Goal: Transaction & Acquisition: Subscribe to service/newsletter

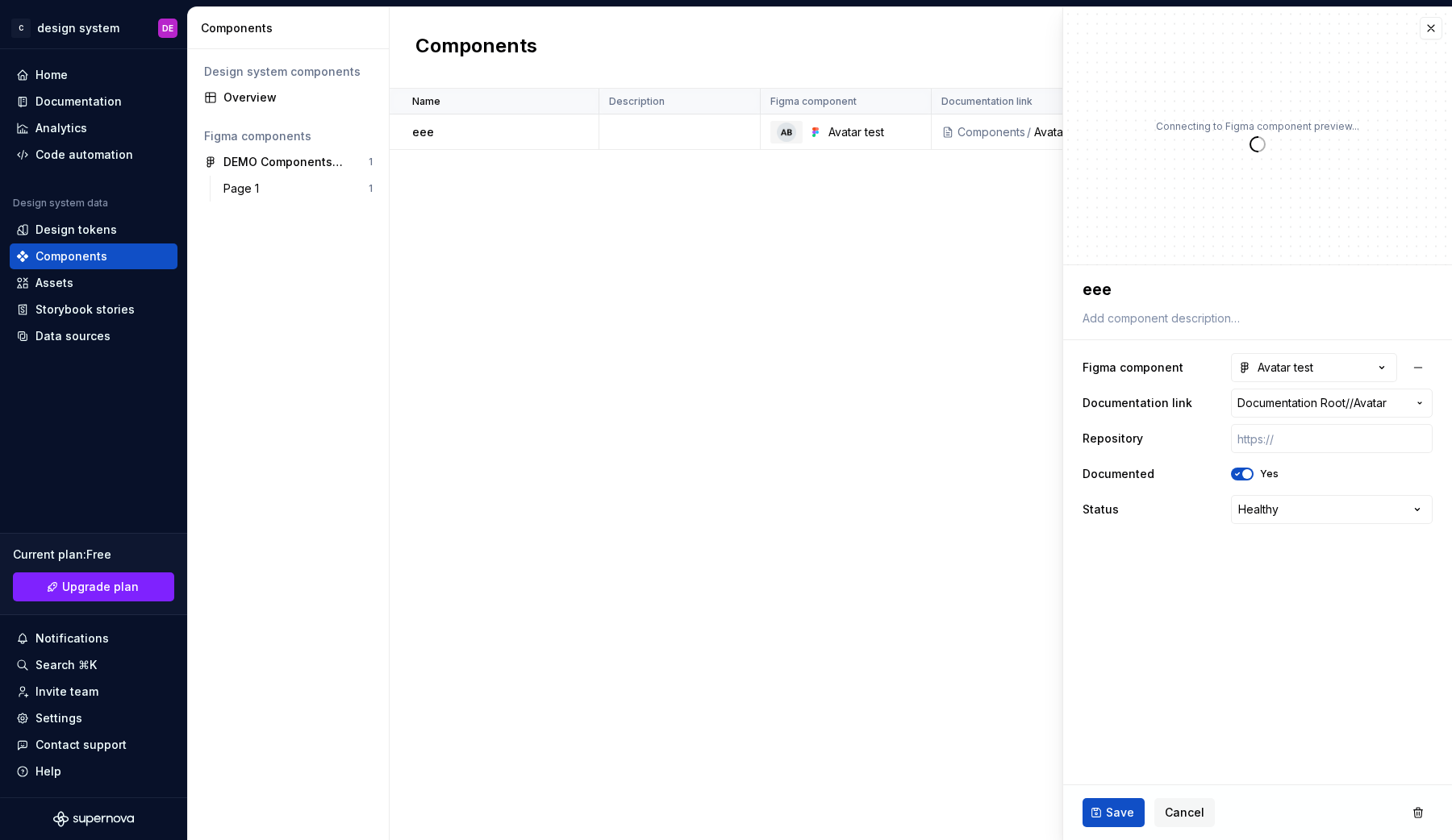
click at [627, 411] on div "Name Description Figma component Documentation link Repository Documented Statu…" at bounding box center [920, 464] width 1062 height 751
click at [75, 75] on div "Home" at bounding box center [94, 75] width 154 height 16
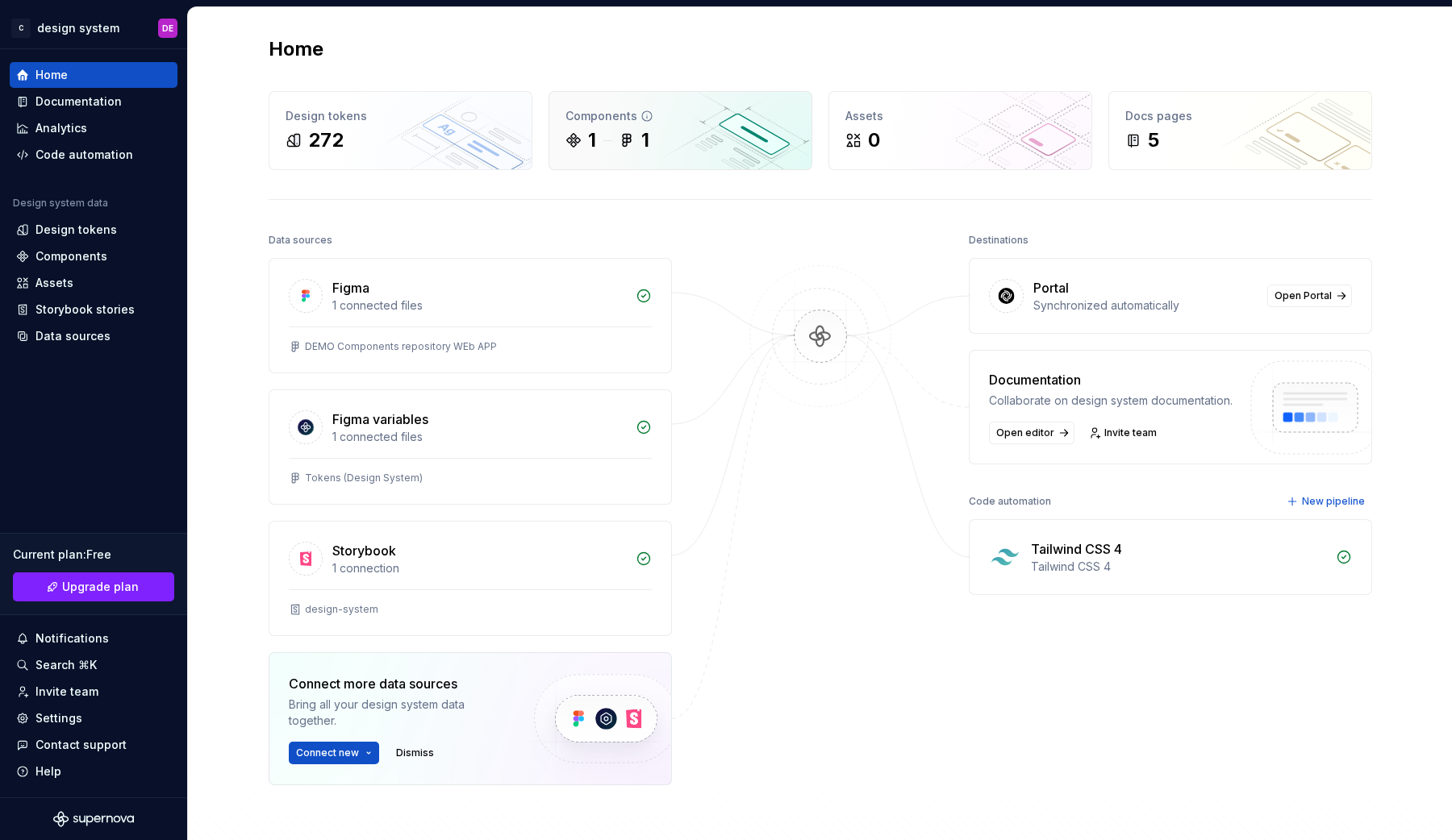
click at [596, 133] on div "1 1" at bounding box center [680, 140] width 230 height 25
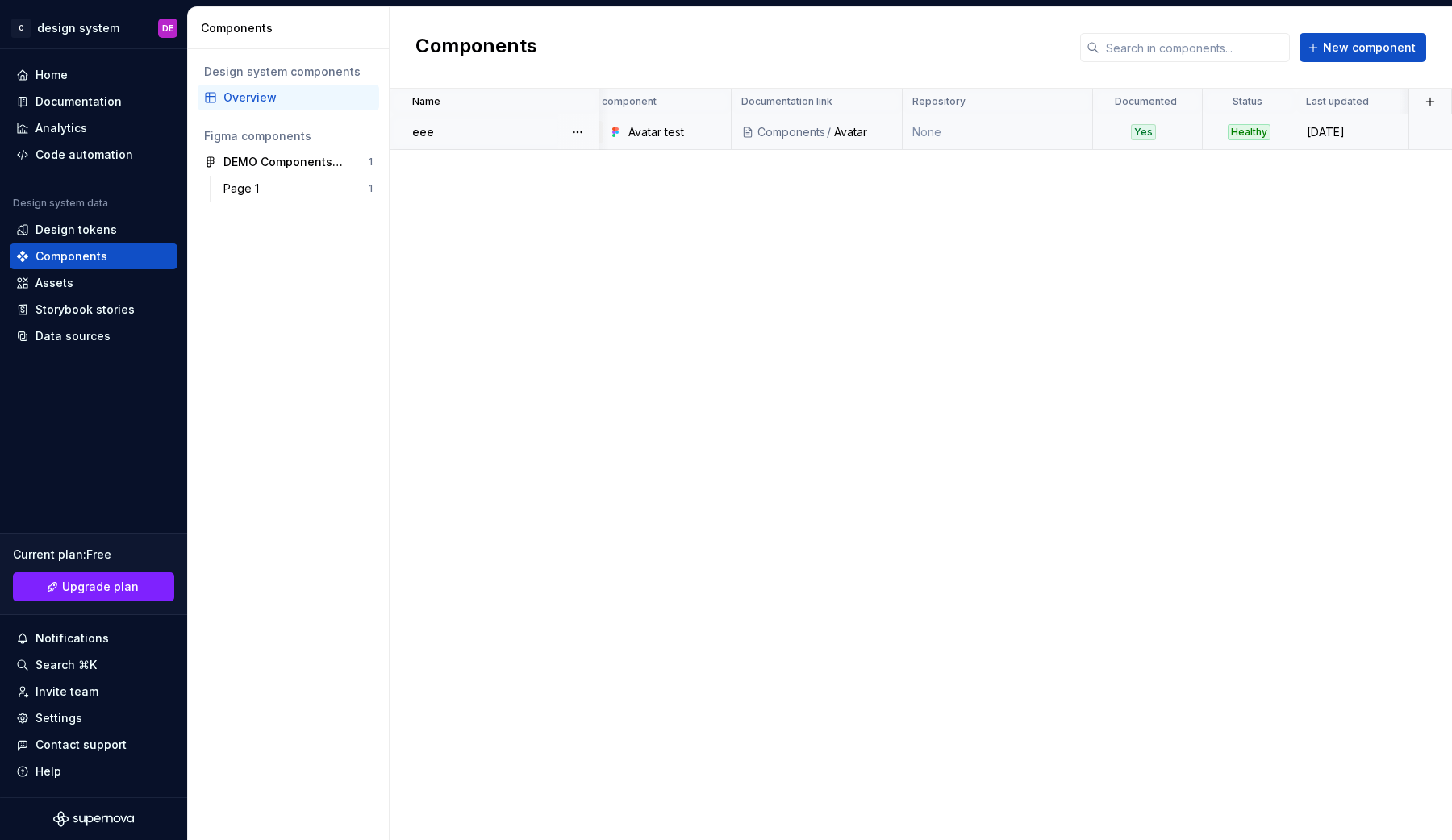
scroll to position [0, 200]
click at [972, 133] on td "None" at bounding box center [999, 132] width 191 height 35
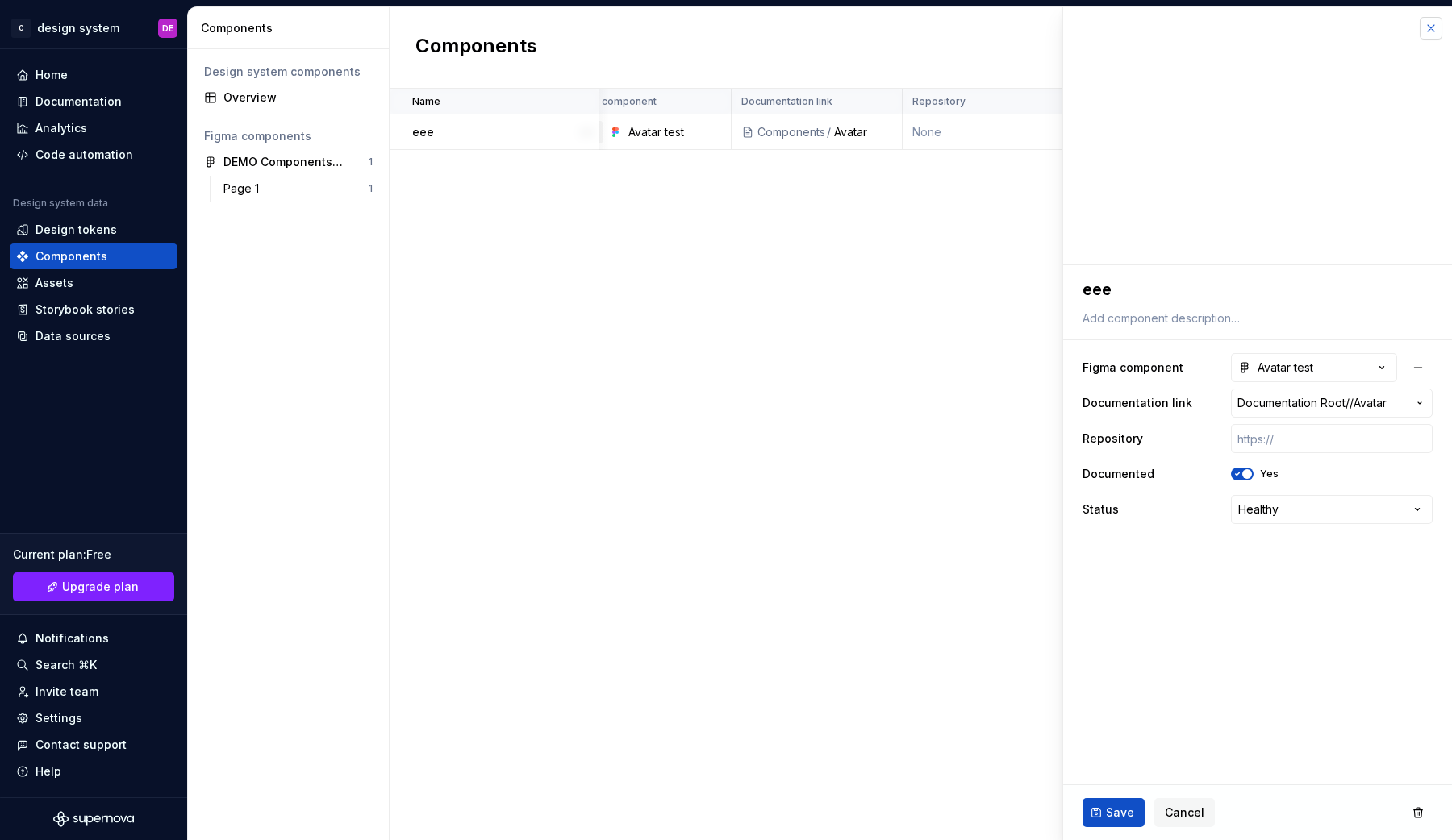
click at [1435, 31] on button "button" at bounding box center [1431, 28] width 23 height 23
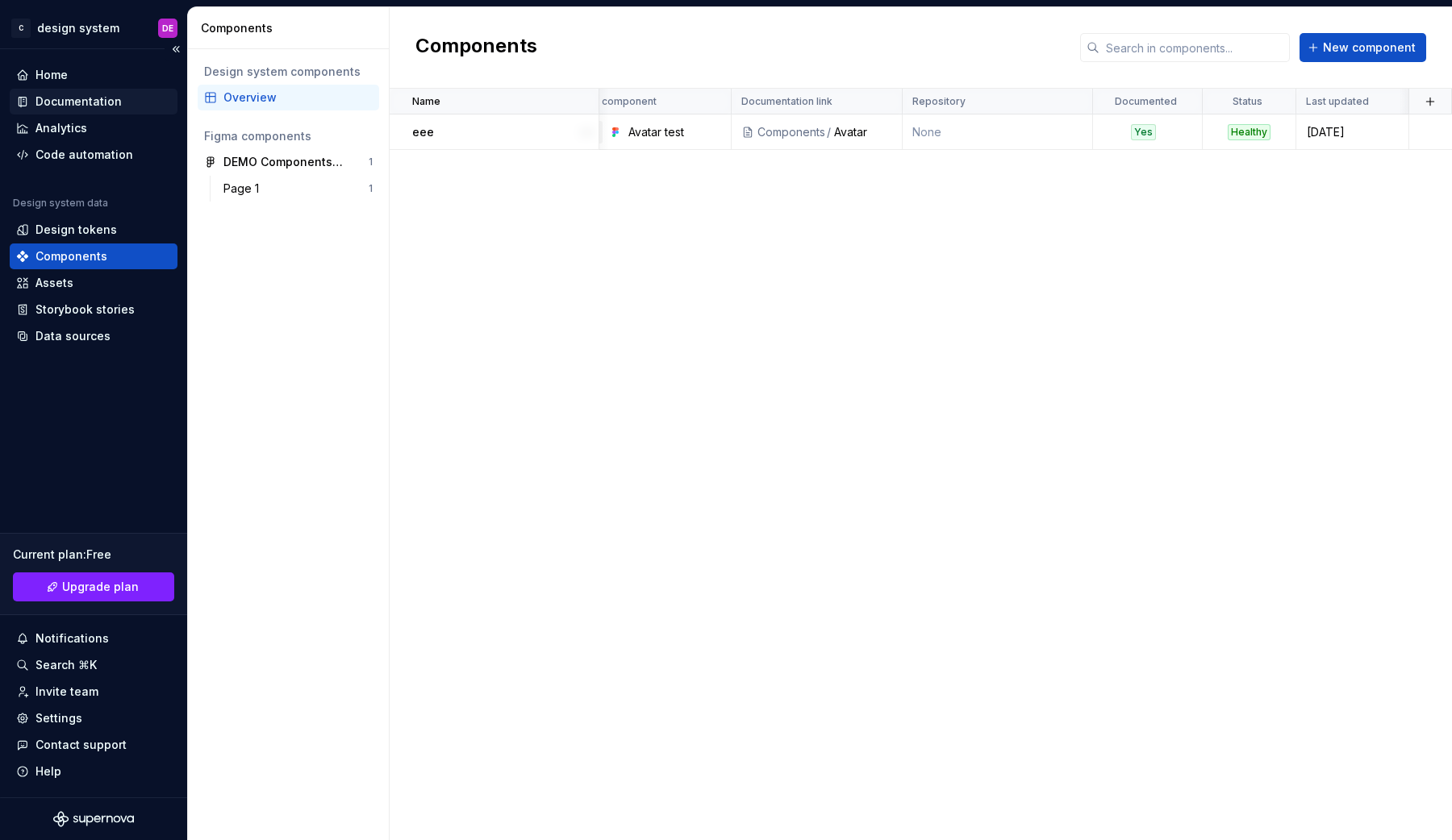
click at [100, 102] on div "Documentation" at bounding box center [78, 102] width 86 height 16
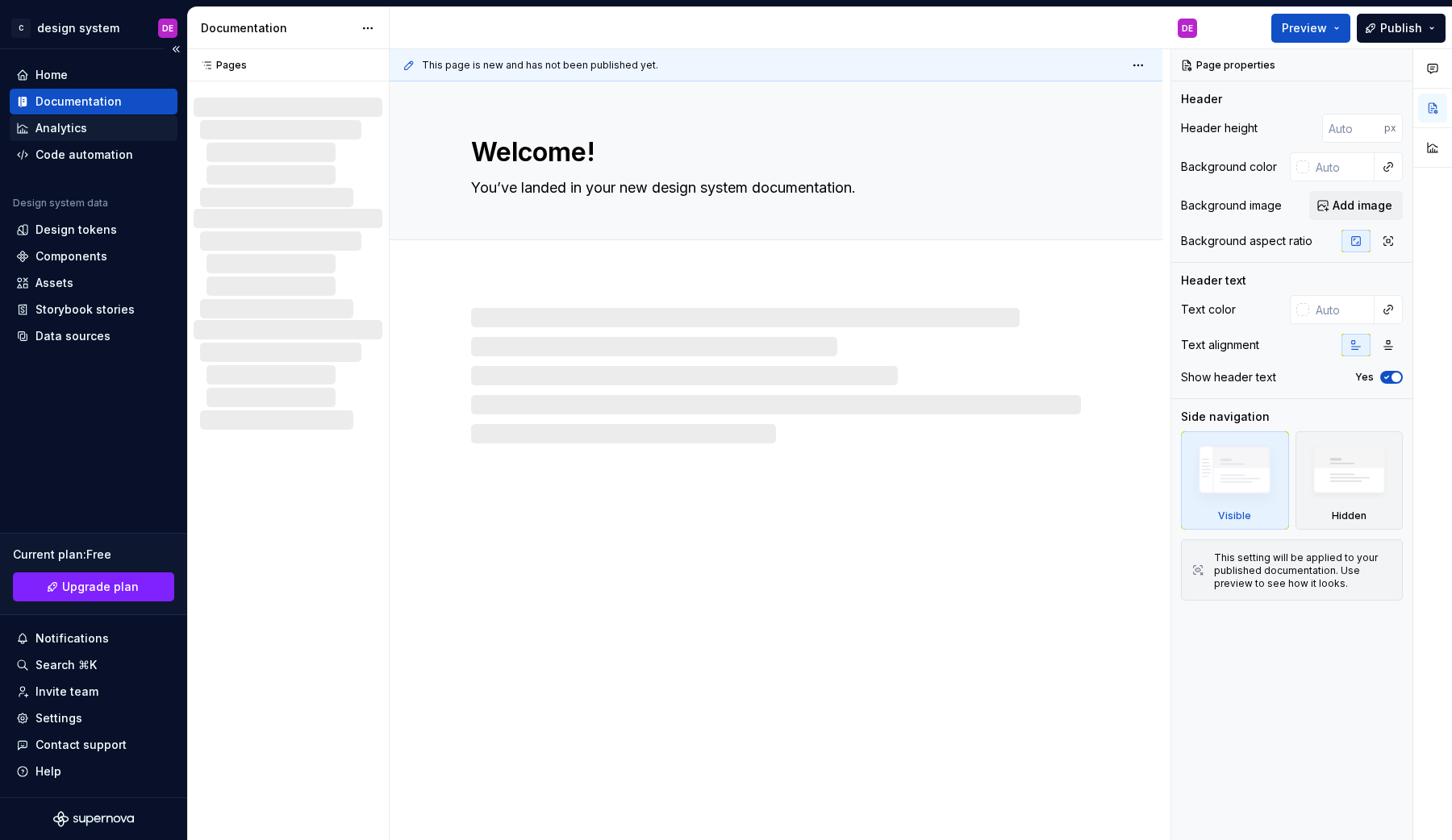
type textarea "*"
click at [68, 127] on div "Analytics" at bounding box center [61, 128] width 52 height 16
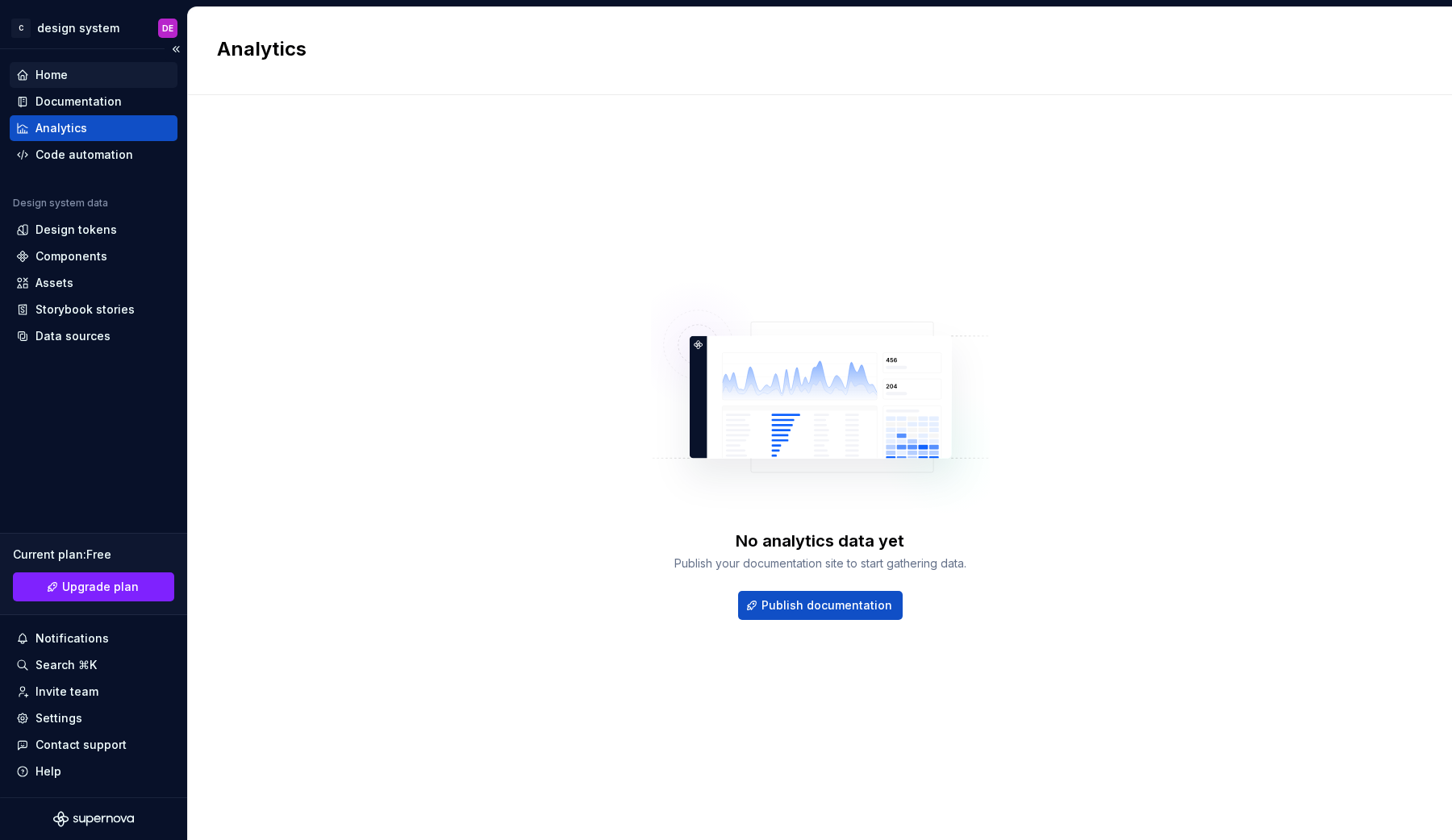
click at [76, 68] on div "Home" at bounding box center [94, 75] width 154 height 16
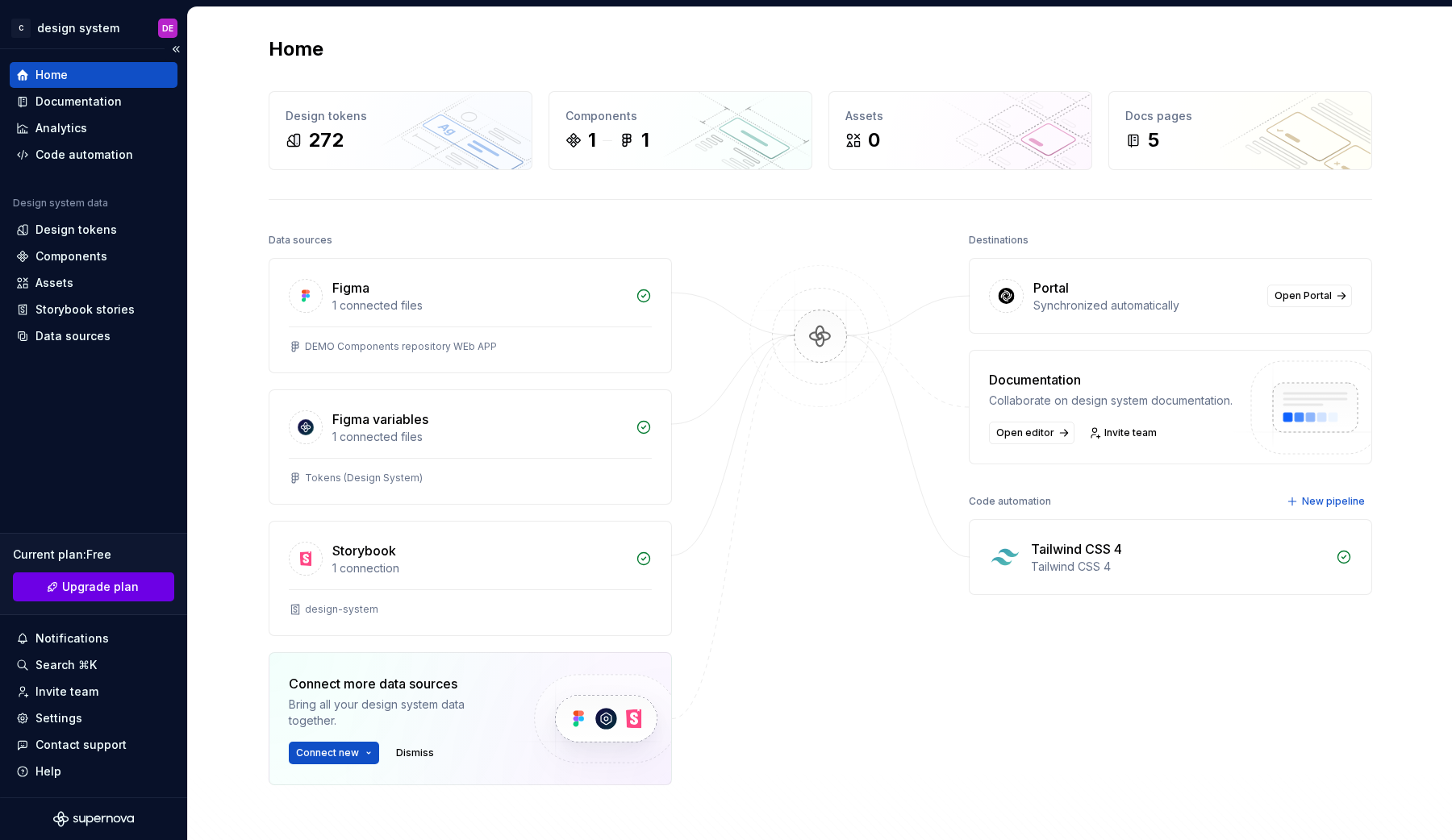
click at [136, 574] on link "Upgrade plan" at bounding box center [94, 587] width 162 height 29
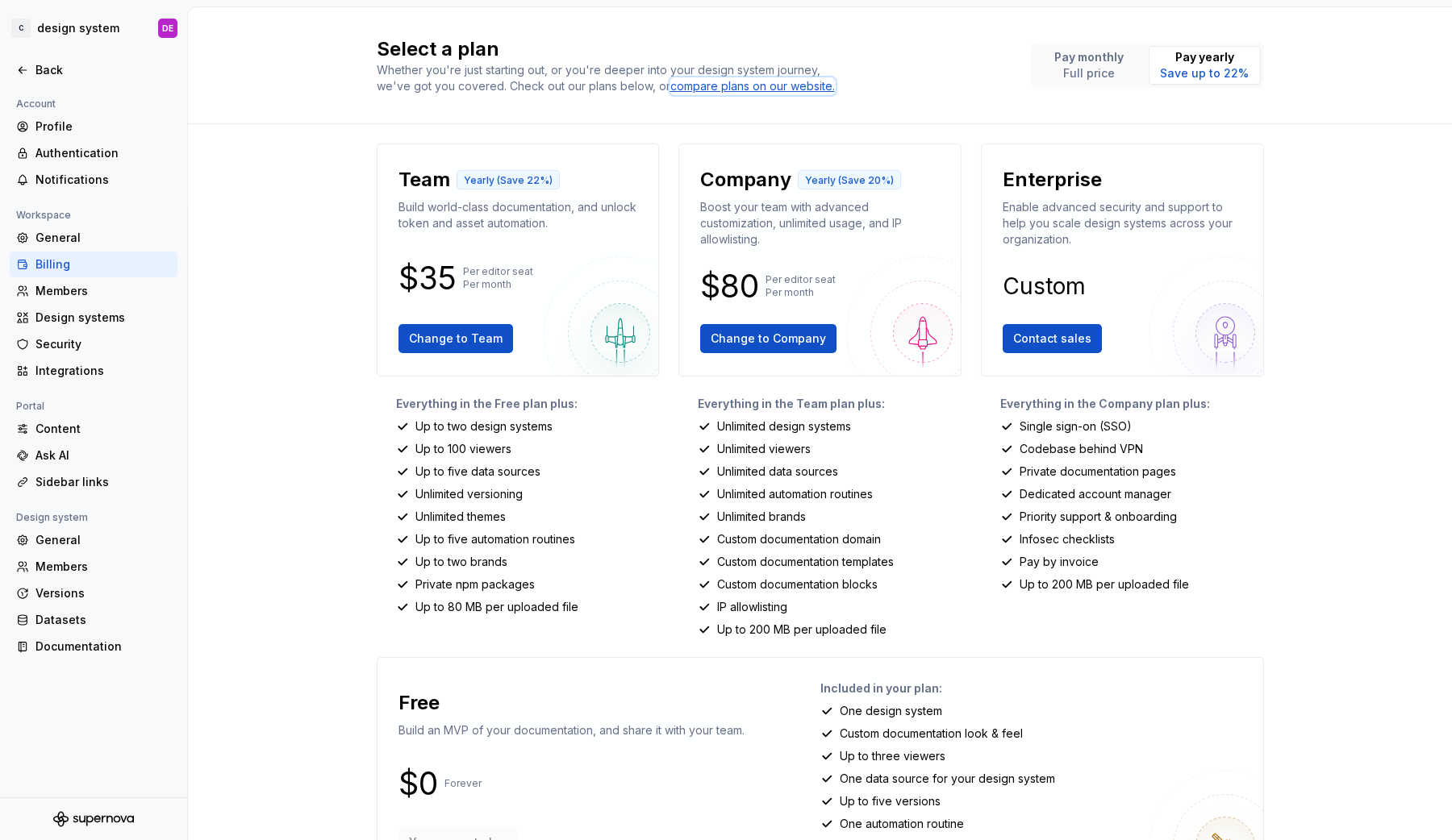
click at [811, 88] on div "compare plans on our website." at bounding box center [752, 86] width 164 height 16
